Goal: Task Accomplishment & Management: Manage account settings

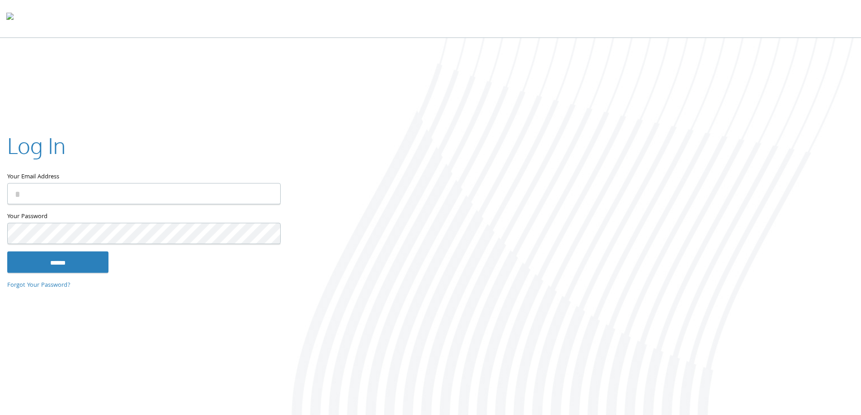
type input "**********"
click at [64, 267] on input "******" at bounding box center [57, 262] width 101 height 22
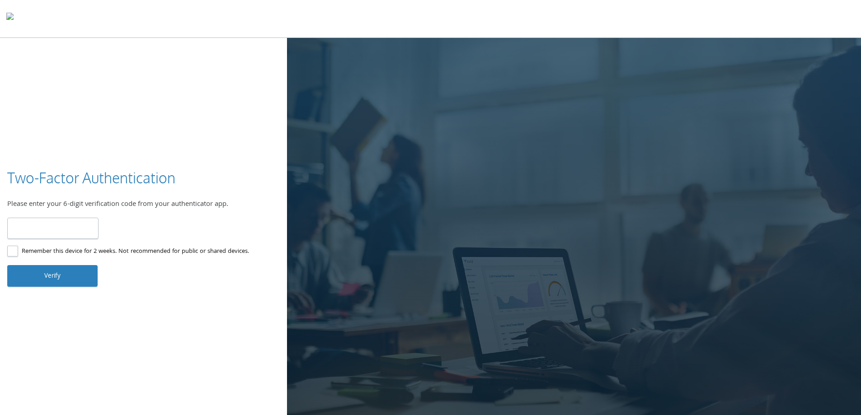
click at [61, 231] on input "number" at bounding box center [52, 228] width 91 height 21
type input "******"
